Goal: Check status: Check status

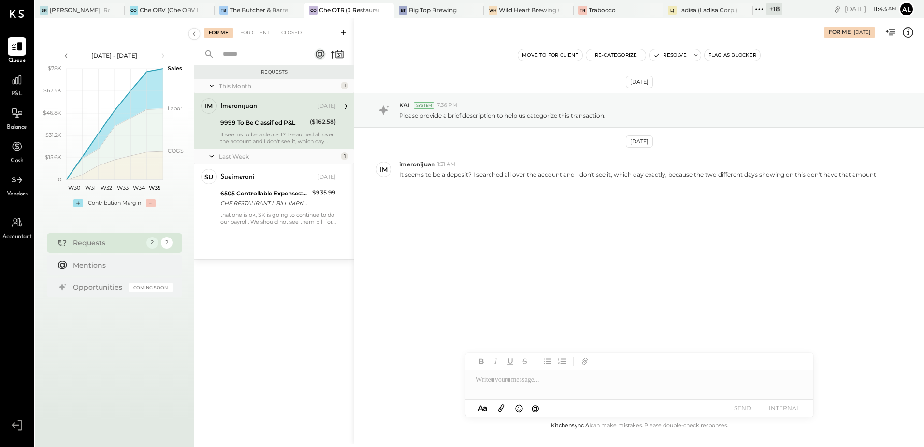
click at [756, 11] on icon at bounding box center [759, 9] width 13 height 13
